Goal: Transaction & Acquisition: Purchase product/service

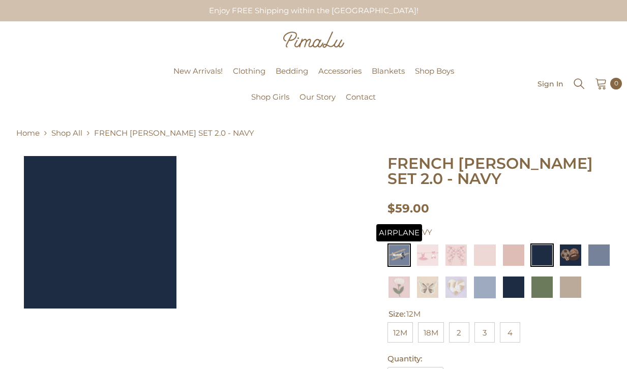
click at [406, 258] on img at bounding box center [399, 255] width 23 height 23
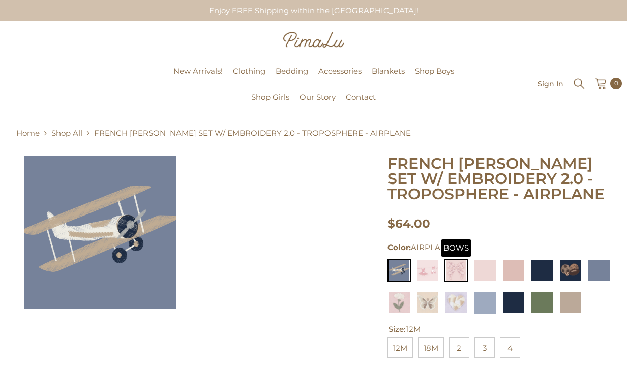
click at [455, 267] on img at bounding box center [455, 270] width 23 height 23
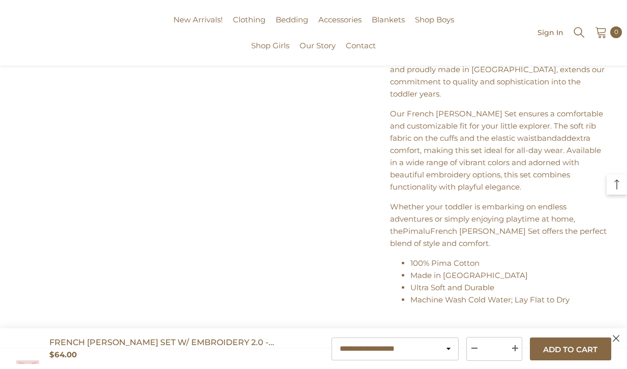
scroll to position [513, 0]
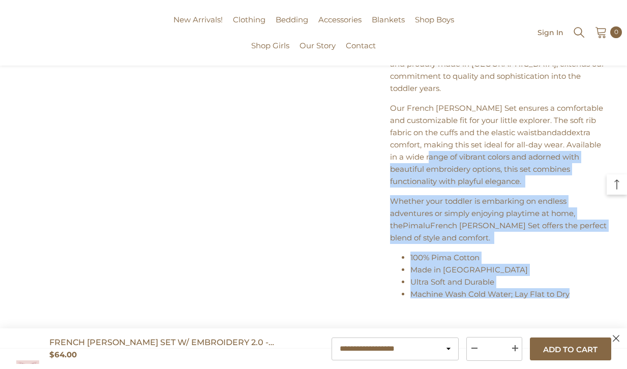
drag, startPoint x: 582, startPoint y: 292, endPoint x: 356, endPoint y: 151, distance: 266.7
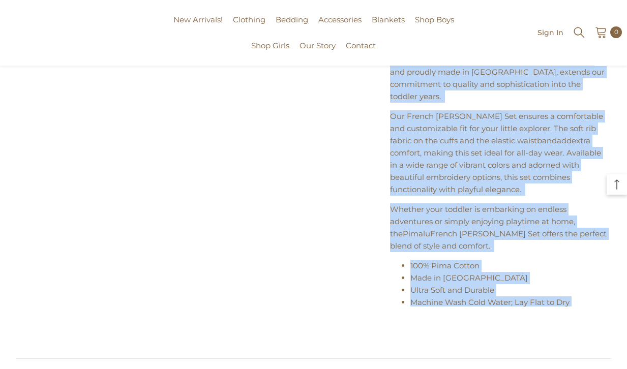
scroll to position [510, 0]
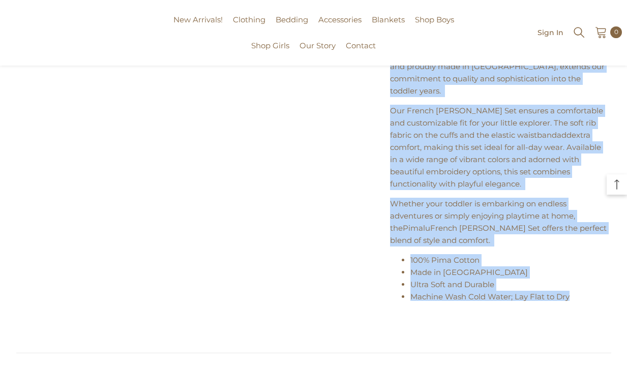
drag, startPoint x: 383, startPoint y: 80, endPoint x: 581, endPoint y: 320, distance: 311.4
copy div "Description At Pimalu , we believe that every stage of childhood deserves the b…"
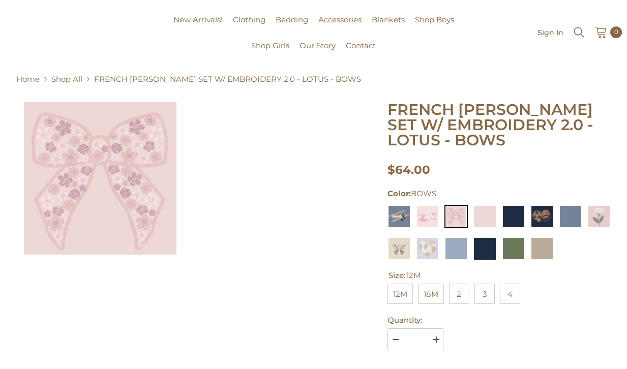
scroll to position [53, 0]
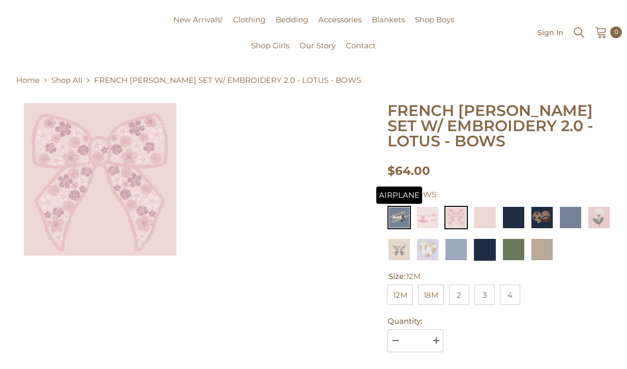
click at [400, 225] on img at bounding box center [399, 217] width 23 height 23
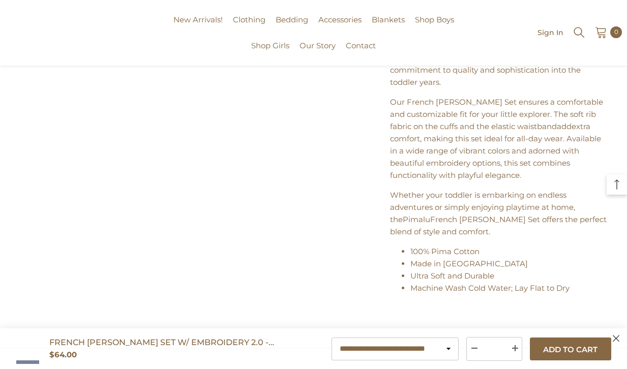
scroll to position [521, 0]
